Goal: Obtain resource: Download file/media

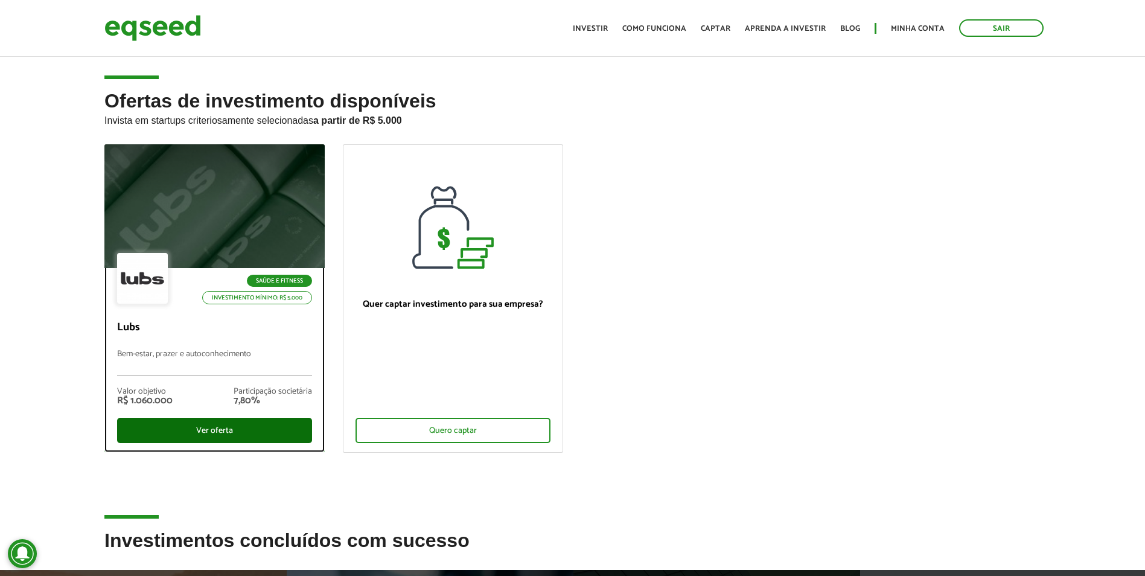
click at [209, 433] on div "Ver oferta" at bounding box center [214, 430] width 195 height 25
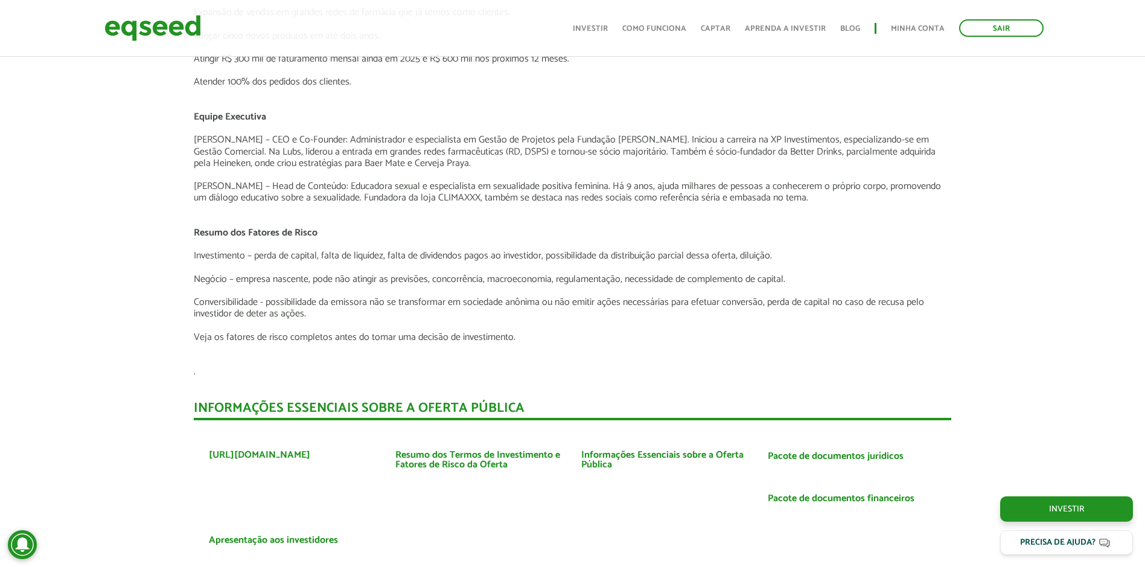
scroll to position [1871, 0]
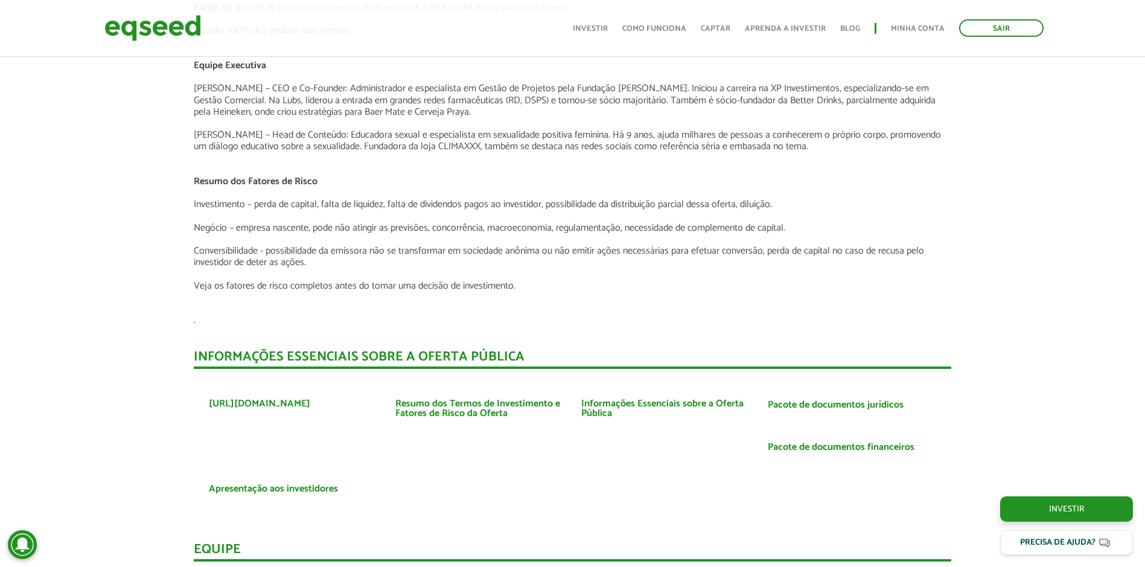
click at [1028, 358] on div "Apresentação aos investidores BAIXAR APRESENTAÇÃO Resumo O Negócio A Lubs é uma…" at bounding box center [572, 15] width 1163 height 2027
click at [825, 442] on link "Pacote de documentos financeiros" at bounding box center [841, 447] width 147 height 10
